Goal: Information Seeking & Learning: Find specific fact

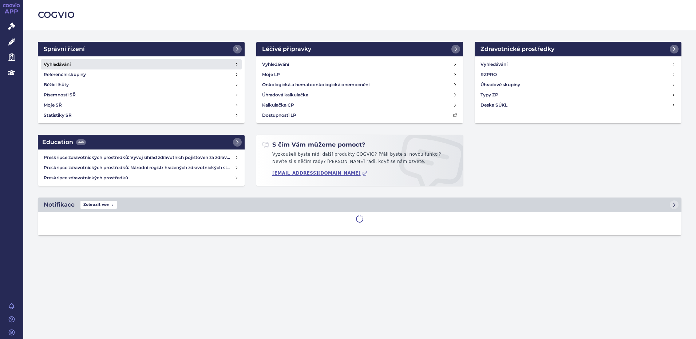
click at [130, 64] on link "Vyhledávání" at bounding box center [141, 64] width 201 height 10
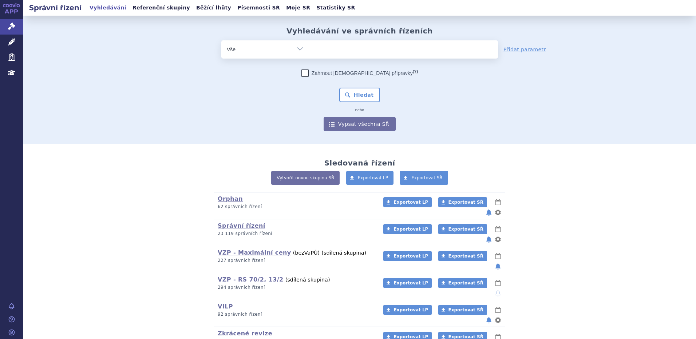
click at [358, 53] on ul at bounding box center [403, 47] width 189 height 15
click at [309, 53] on select at bounding box center [309, 49] width 0 height 18
type input "pr"
type input "pro"
type input "proge"
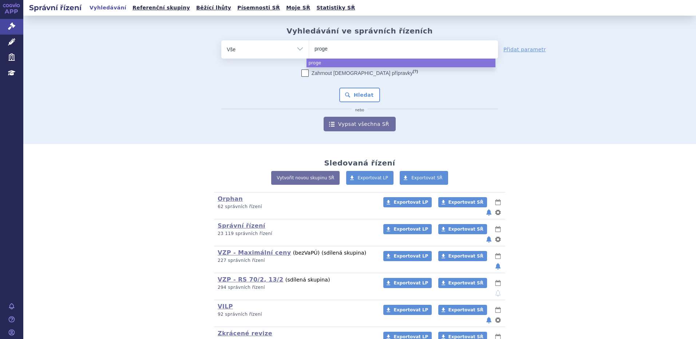
type input "proges"
type input "progest"
type input "progeste"
type input "progestero"
type input "progesteron"
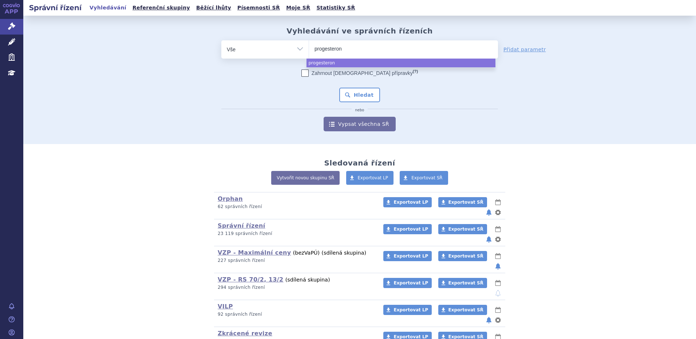
type input "progesteron b"
type input "progesteron be"
type input "progesteron besi"
type input "progesteron besin"
type input "progesteron besins"
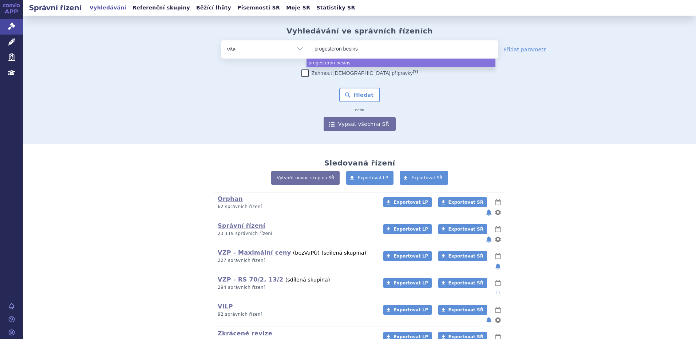
select select "progesteron besins"
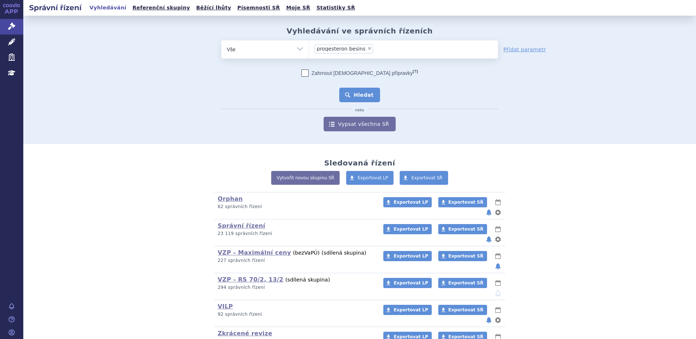
click at [355, 93] on button "Hledat" at bounding box center [359, 95] width 41 height 15
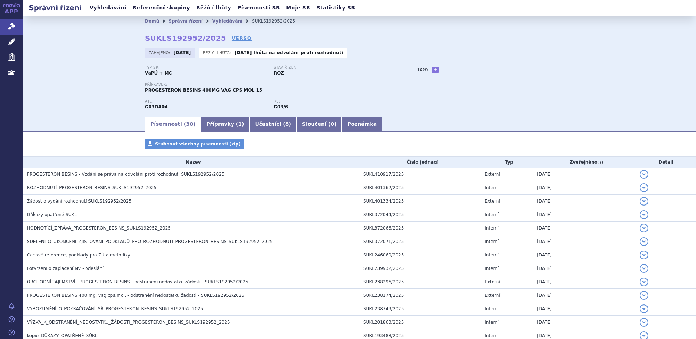
click at [92, 174] on span "PROGESTERON BESINS - Vzdání se práva na odvolání proti rozhodnutí SUKLS192952/2…" at bounding box center [125, 174] width 197 height 5
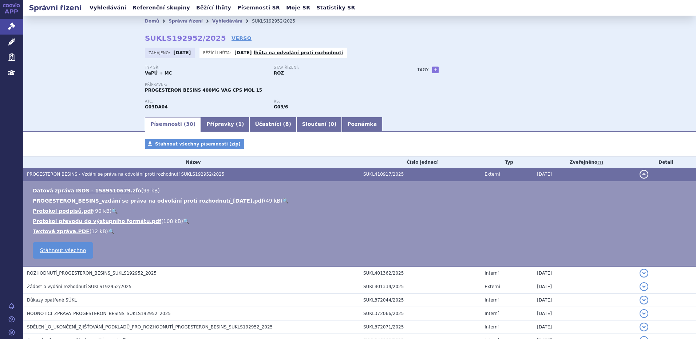
click at [283, 199] on link "🔍" at bounding box center [286, 201] width 6 height 6
drag, startPoint x: 142, startPoint y: 106, endPoint x: 163, endPoint y: 109, distance: 21.0
click at [163, 109] on div "ATC: G03DA04" at bounding box center [209, 104] width 129 height 11
copy strong "G03DA04"
click at [113, 10] on link "Vyhledávání" at bounding box center [107, 8] width 41 height 10
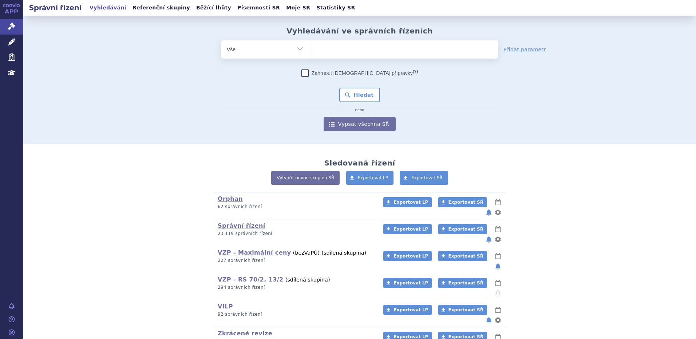
type input "G03DA04"
select select "G03DA04"
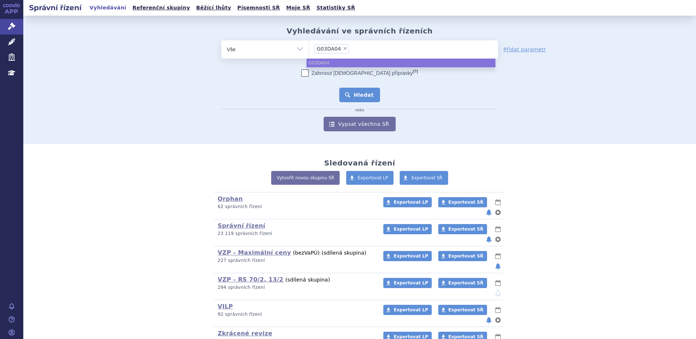
click at [351, 91] on button "Hledat" at bounding box center [359, 95] width 41 height 15
